Goal: Task Accomplishment & Management: Manage account settings

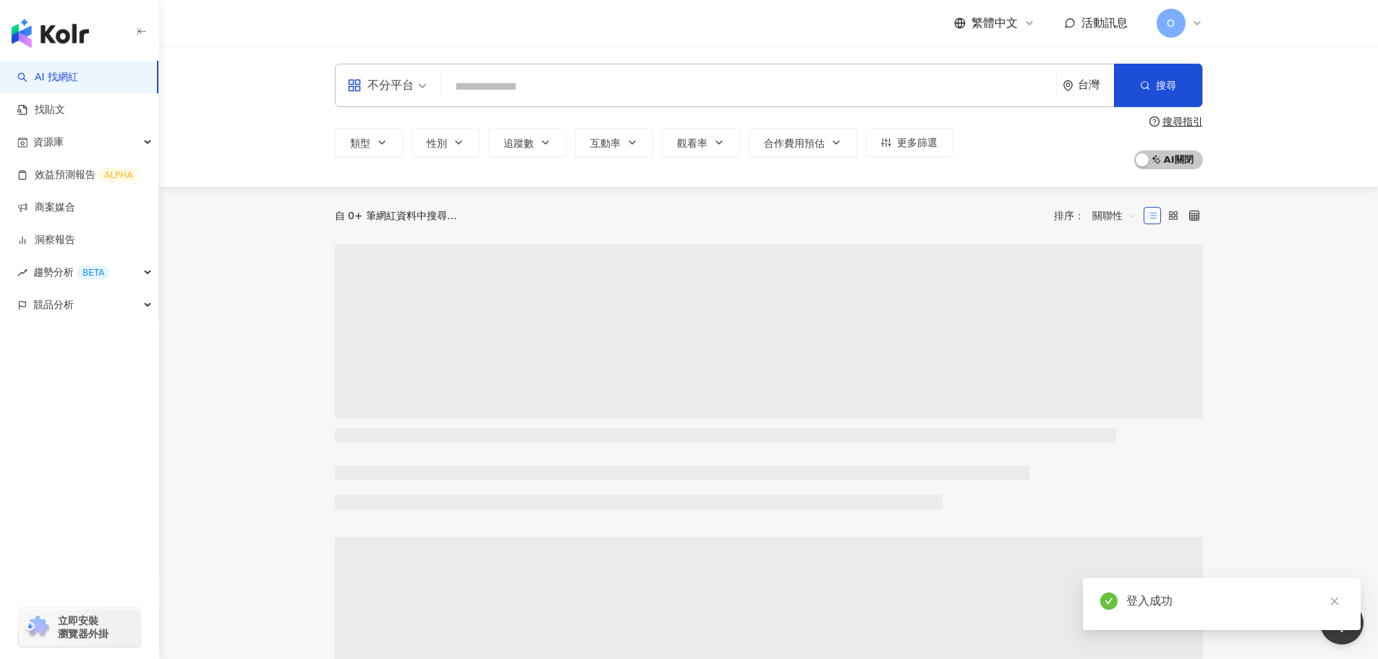
click at [1176, 22] on span "O" at bounding box center [1171, 23] width 29 height 29
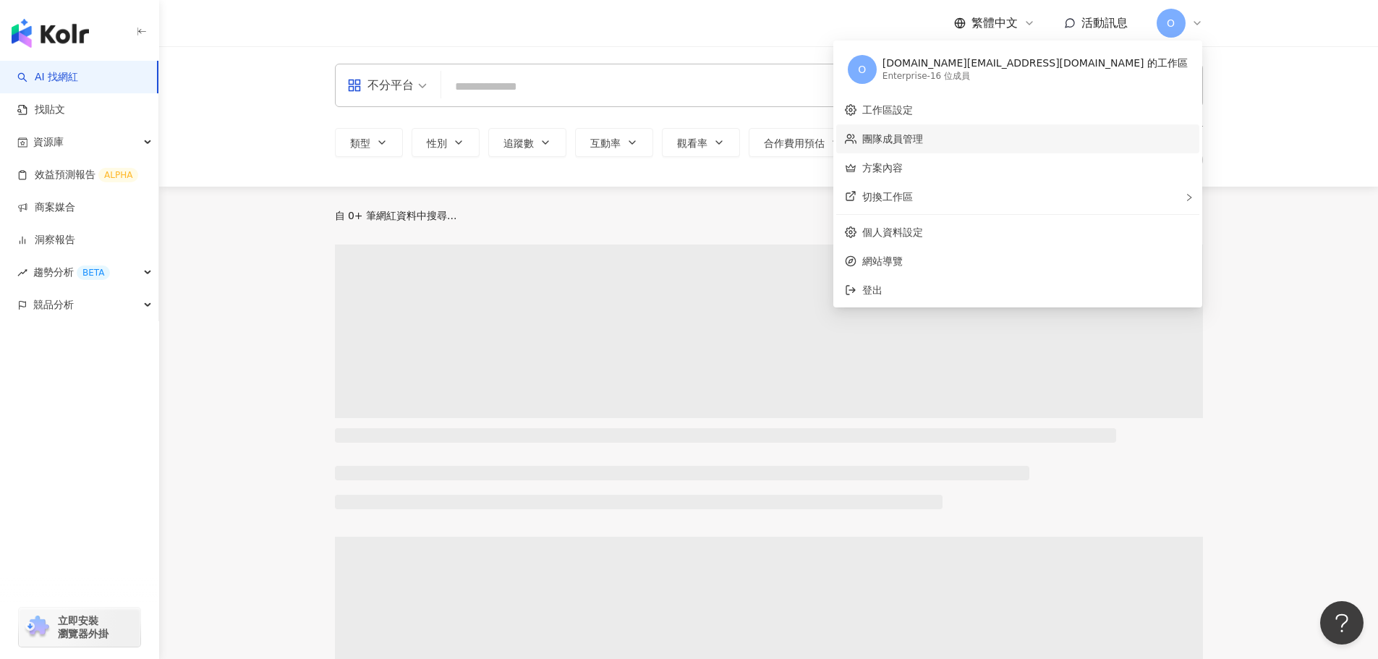
click at [923, 142] on link "團隊成員管理" at bounding box center [892, 139] width 61 height 12
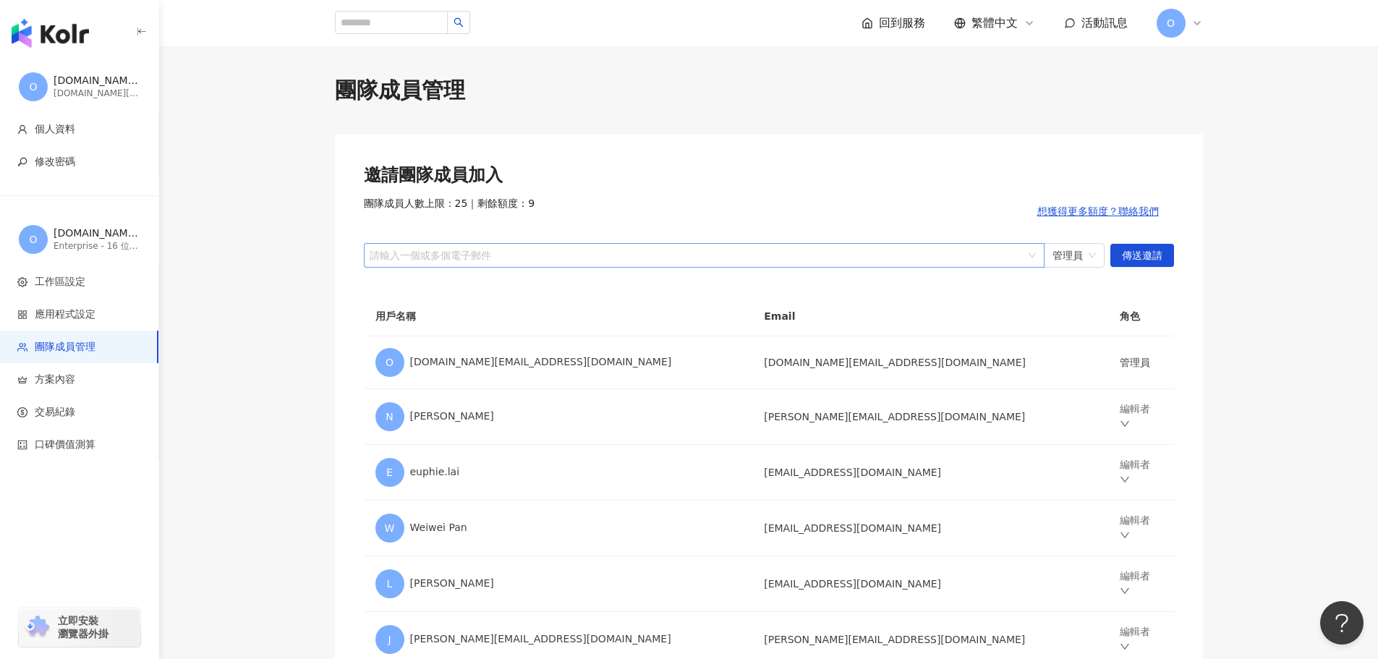
click at [589, 257] on div at bounding box center [697, 255] width 660 height 11
type input "*"
click at [387, 255] on div at bounding box center [697, 255] width 660 height 11
type input "*"
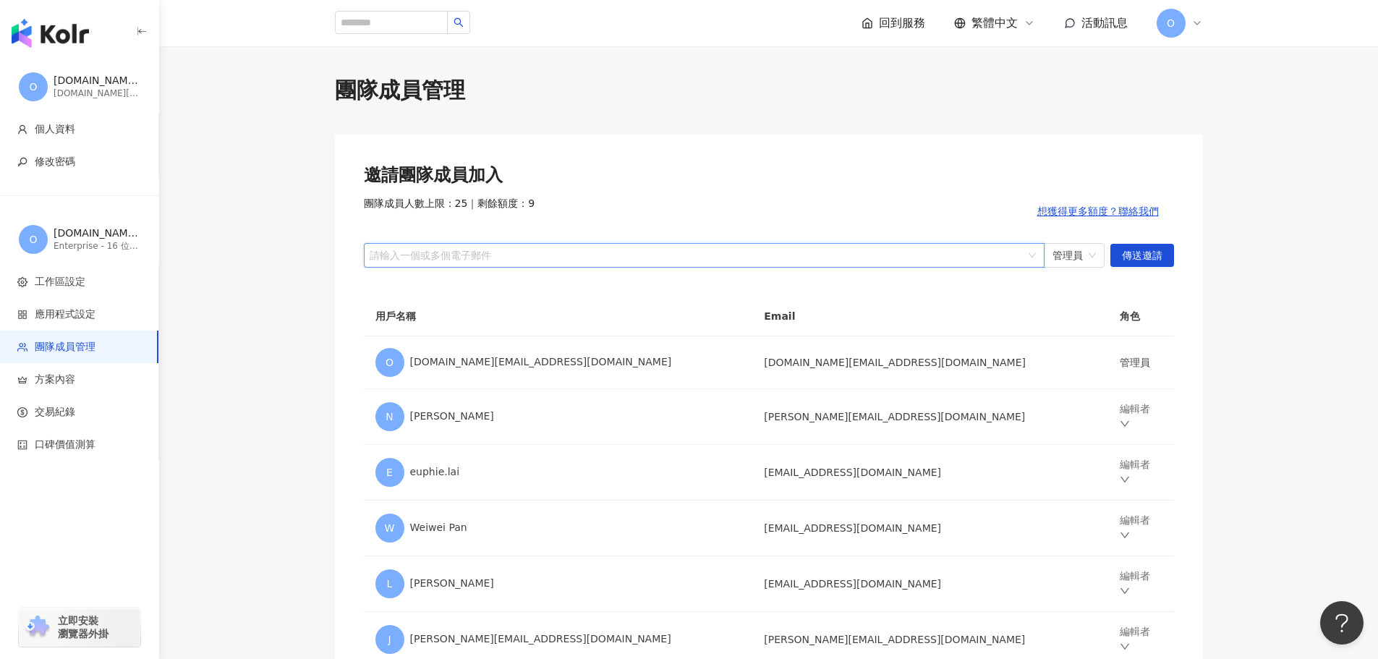
paste input "**********"
click at [1089, 255] on span "管理員" at bounding box center [1073, 255] width 43 height 23
type input "**********"
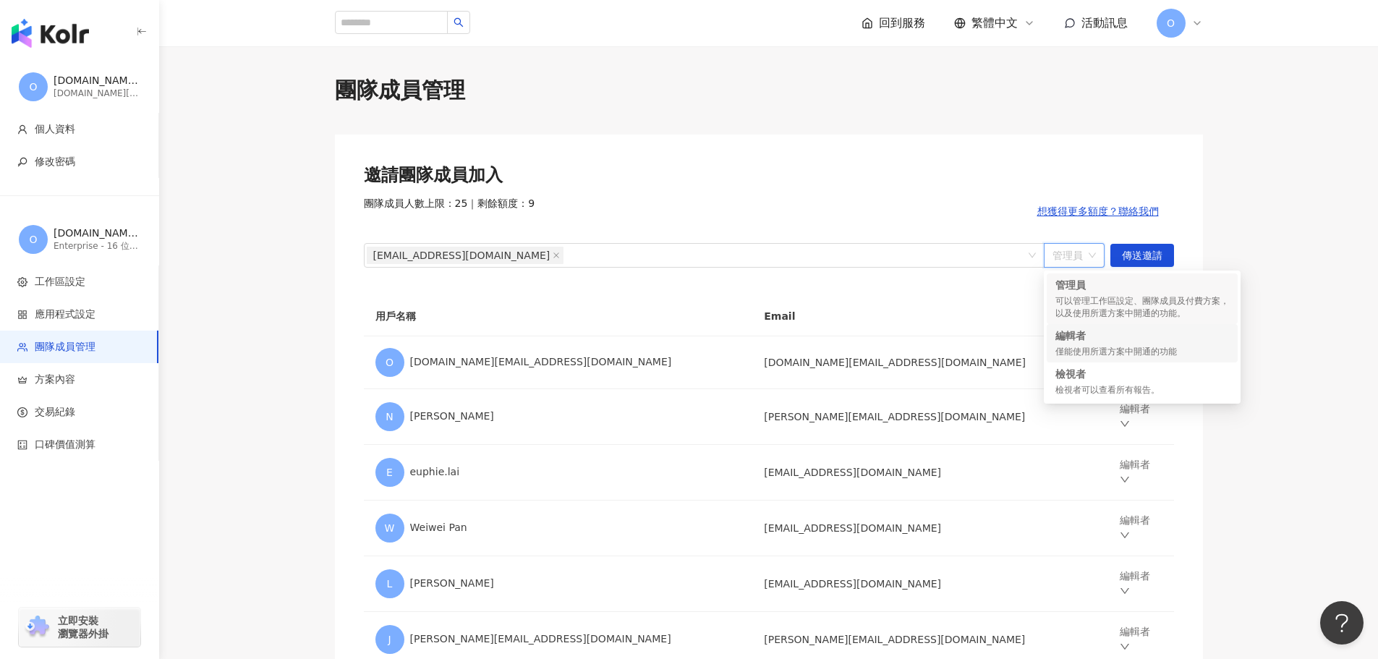
click at [1064, 343] on div "編輯者 僅能使用所選方案中開通的功能" at bounding box center [1142, 343] width 174 height 30
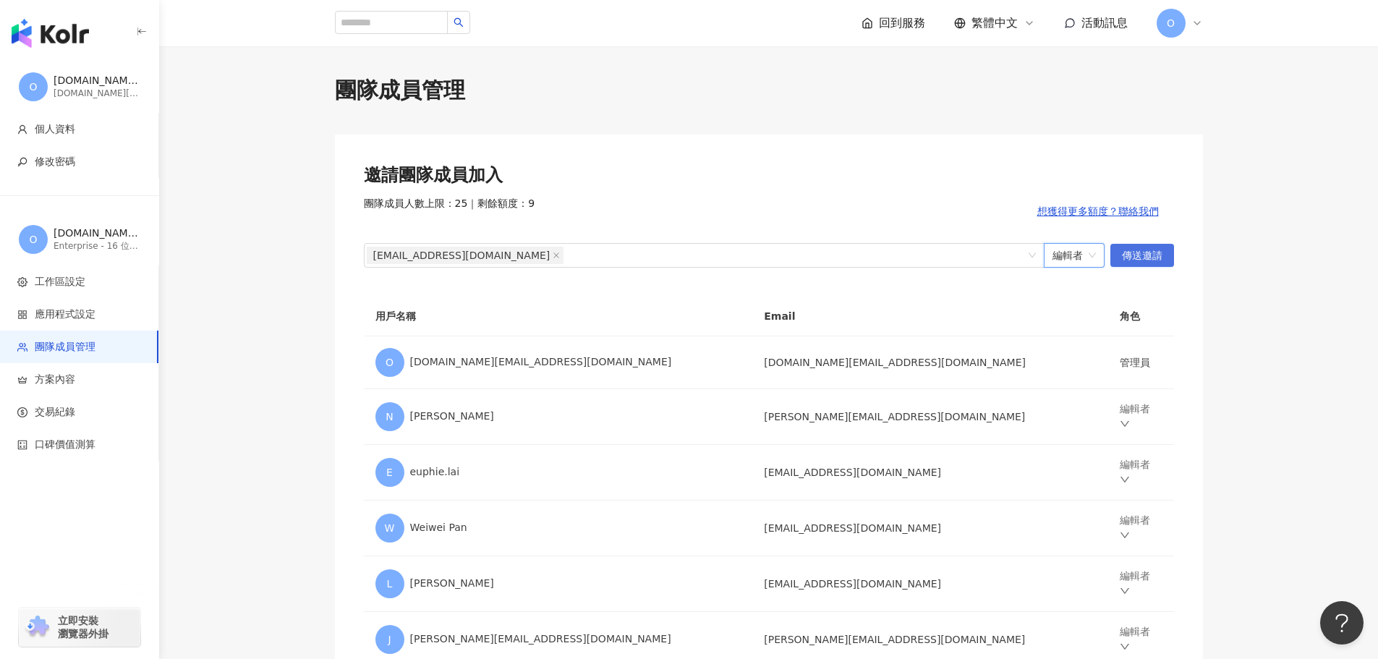
click at [1151, 259] on span "傳送邀請" at bounding box center [1142, 255] width 41 height 23
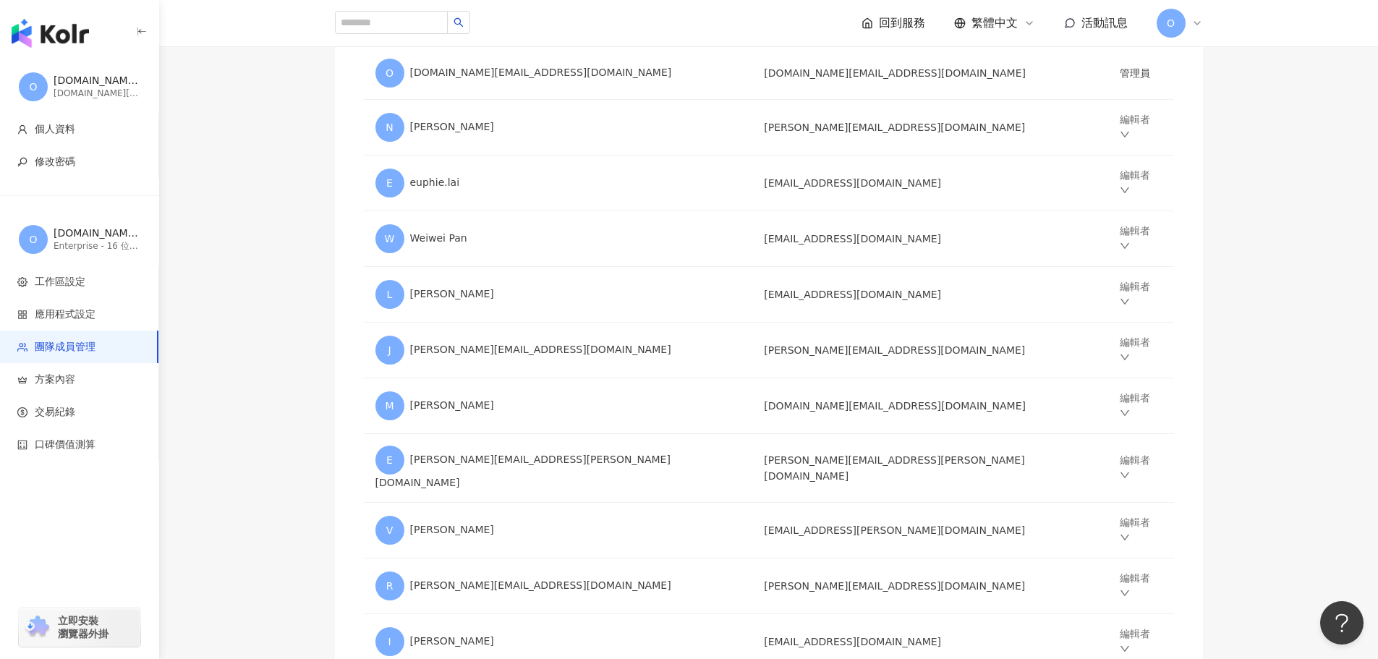
scroll to position [278, 0]
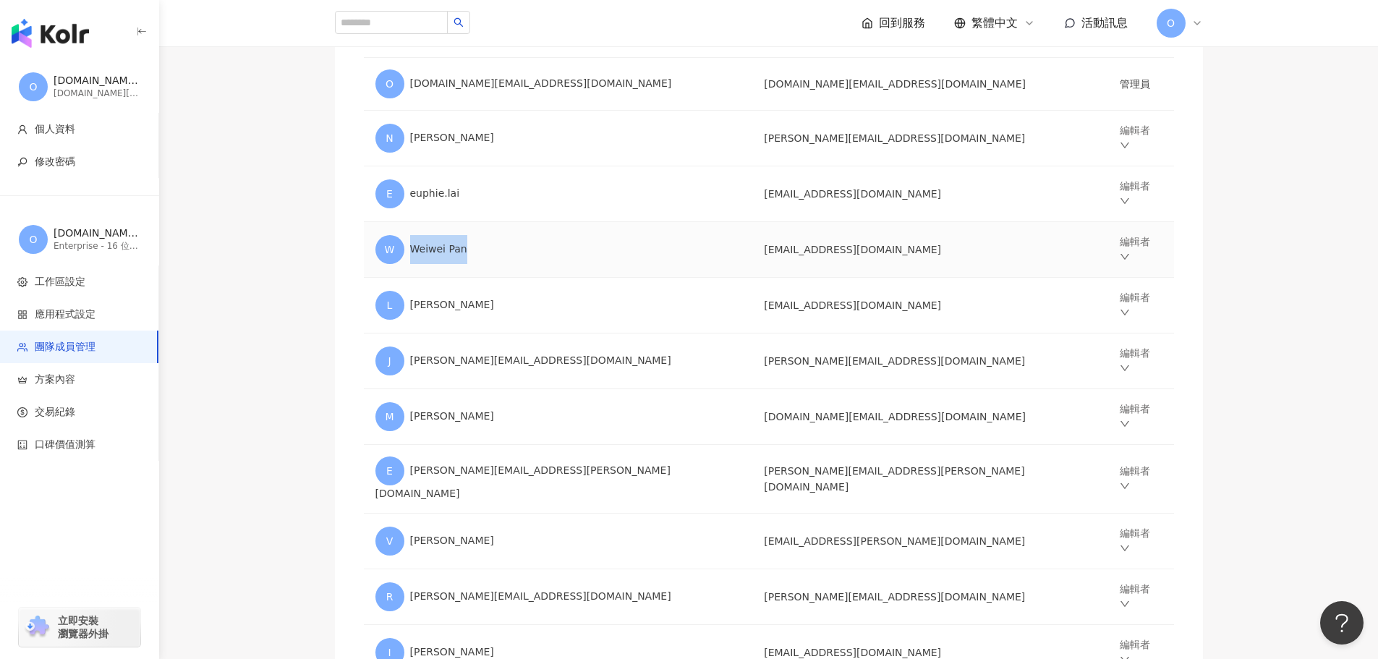
drag, startPoint x: 482, startPoint y: 239, endPoint x: 422, endPoint y: 233, distance: 60.3
click at [411, 235] on div "W Weiwei Pan" at bounding box center [558, 249] width 366 height 29
copy div "Weiwei Pan"
click at [270, 331] on main "團隊成員管理 邀請團隊成員加入 團隊成員人數上限：25 ｜ 剩餘額度：8 想獲得更多額度？聯絡我們 請輸入一個或多個電子郵件 管理員 傳送邀請 用戶名稱 Em…" at bounding box center [768, 420] width 1219 height 1247
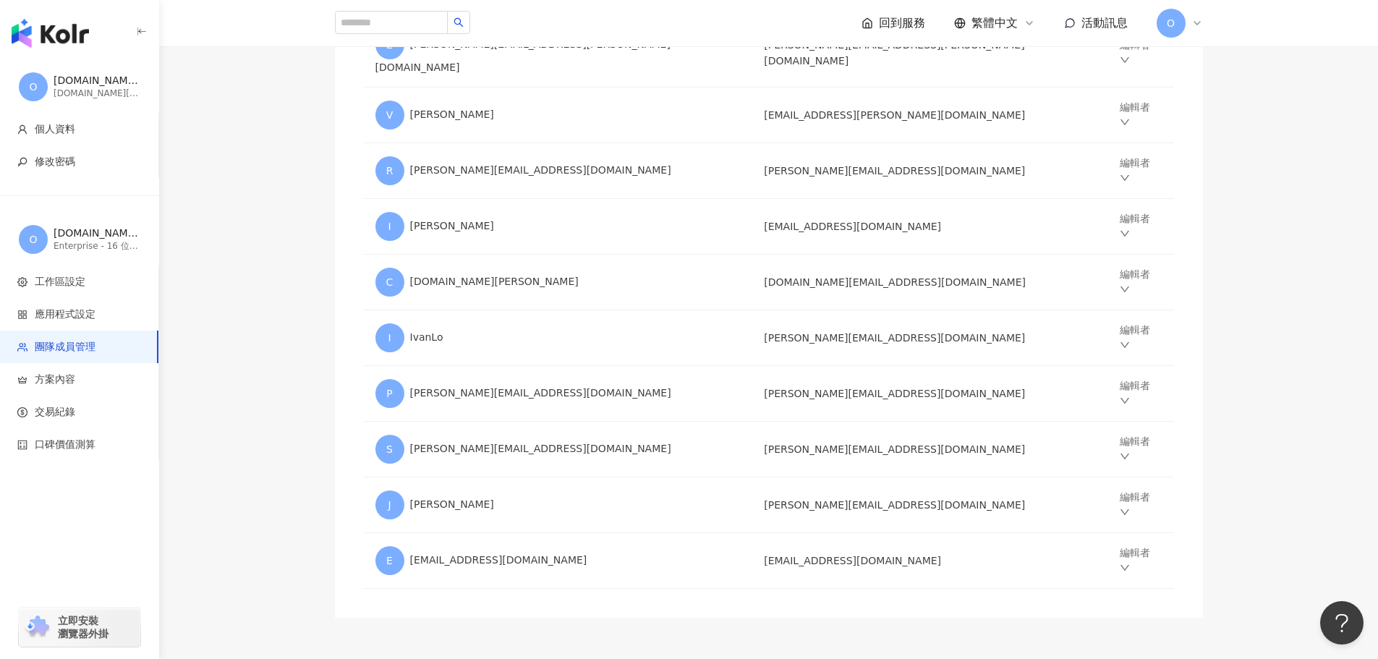
scroll to position [707, 0]
